Goal: Find specific page/section: Find specific page/section

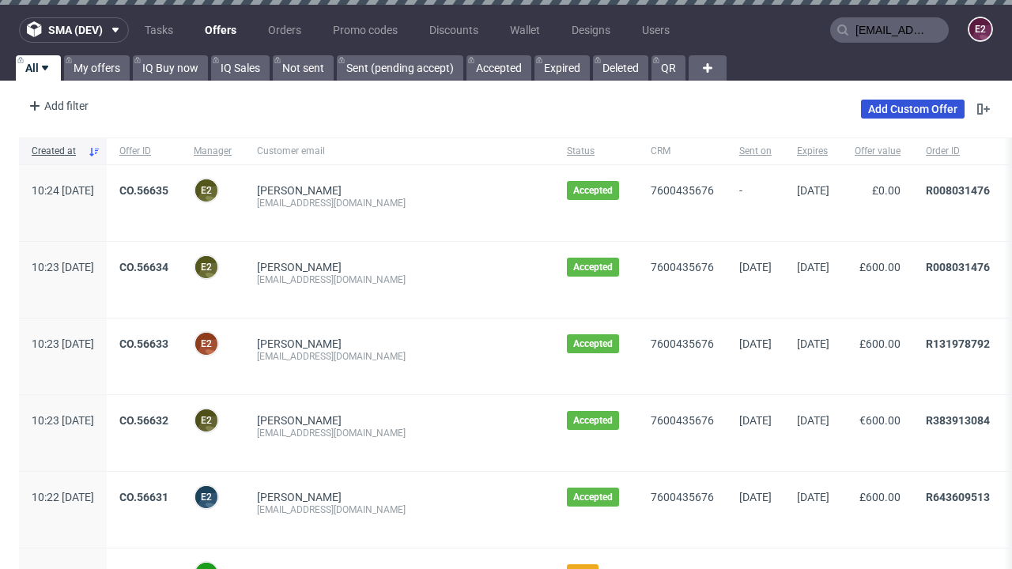
type input "[EMAIL_ADDRESS][DOMAIN_NAME]"
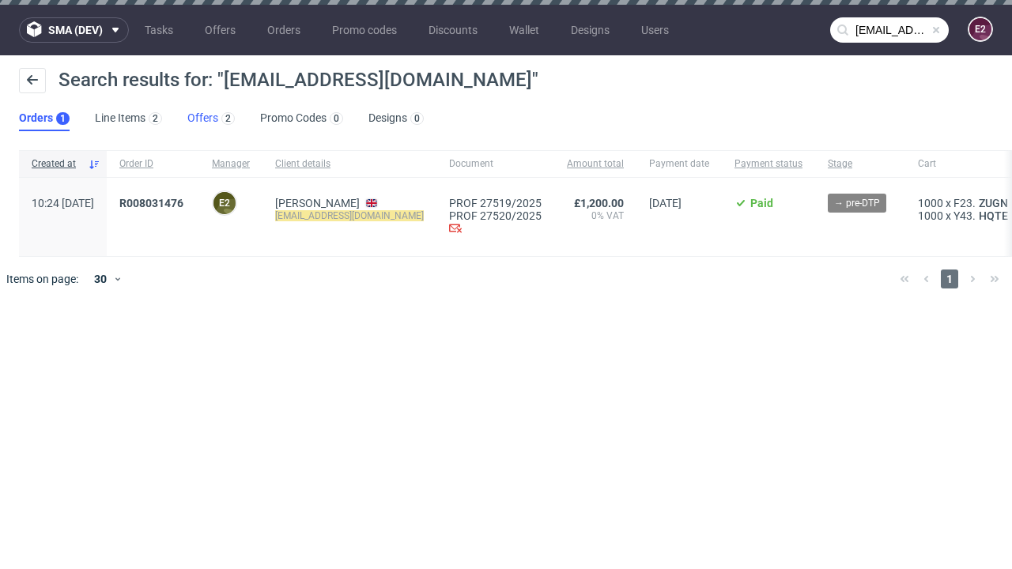
click at [211, 119] on link "Offers 2" at bounding box center [210, 118] width 47 height 25
